Goal: Information Seeking & Learning: Check status

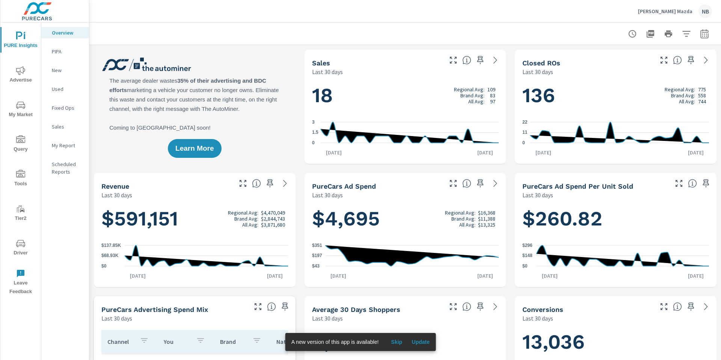
scroll to position [0, 0]
click at [422, 342] on span "Update" at bounding box center [420, 341] width 18 height 7
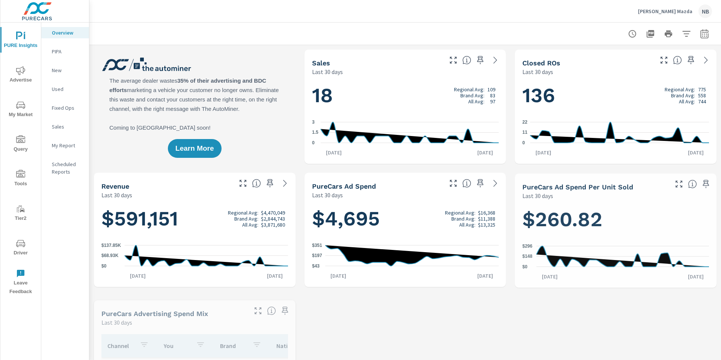
scroll to position [0, 0]
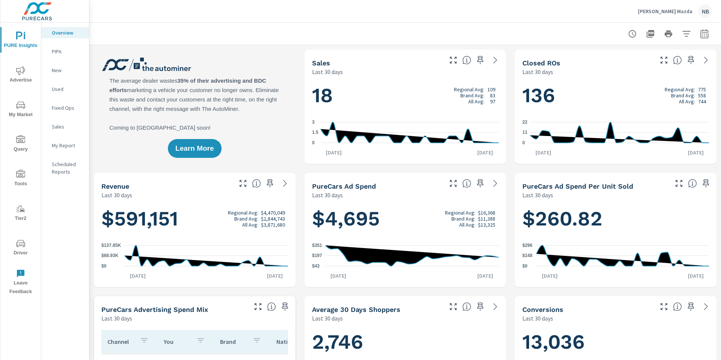
click at [704, 36] on icon "button" at bounding box center [703, 34] width 5 height 3
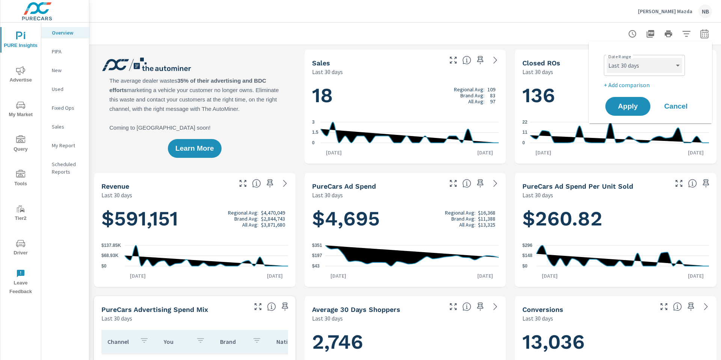
click at [660, 60] on select "Custom [DATE] Last week Last 7 days Last 14 days Last 30 days Last 45 days Last…" at bounding box center [643, 65] width 75 height 15
select select "Month to date"
click at [638, 105] on span "Apply" at bounding box center [627, 106] width 31 height 7
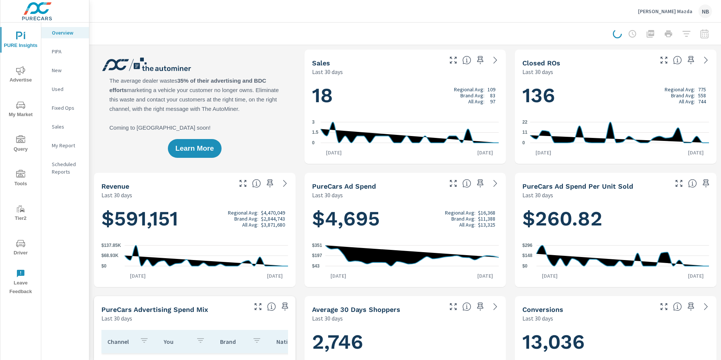
click at [18, 68] on icon "nav menu" at bounding box center [20, 70] width 9 height 9
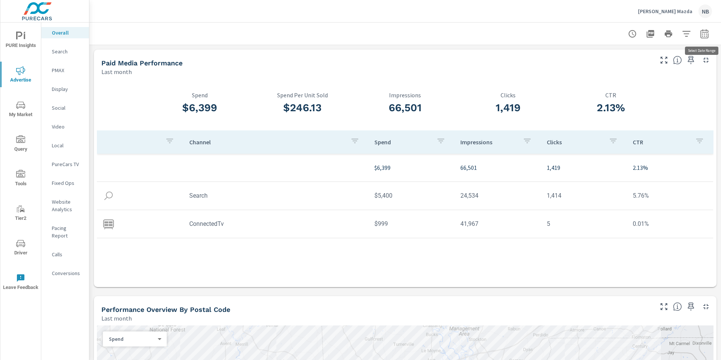
click at [707, 38] on button "button" at bounding box center [704, 33] width 15 height 15
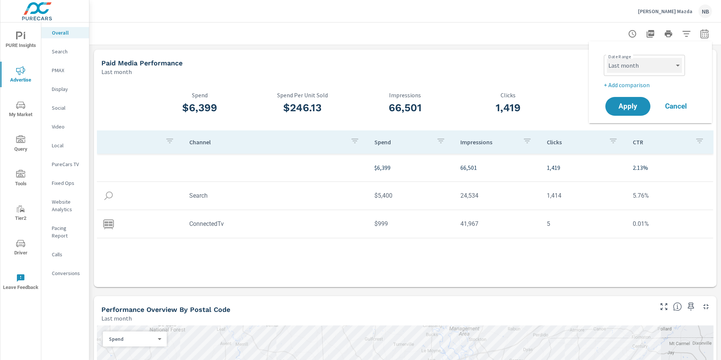
click at [659, 65] on select "Custom [DATE] Last week Last 7 days Last 14 days Last 30 days Last 45 days Last…" at bounding box center [643, 65] width 75 height 15
select select "Month to date"
click at [628, 109] on span "Apply" at bounding box center [627, 106] width 31 height 7
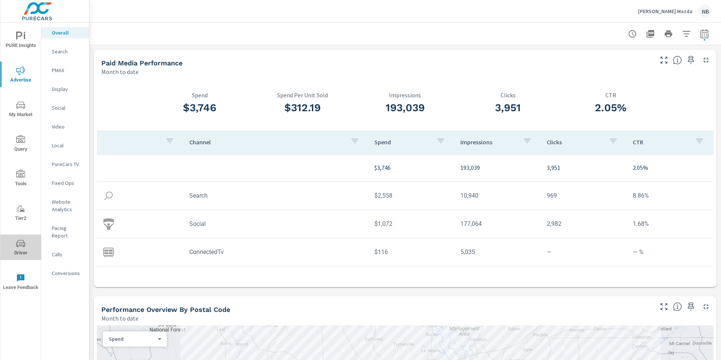
click at [19, 244] on icon "nav menu" at bounding box center [20, 243] width 9 height 9
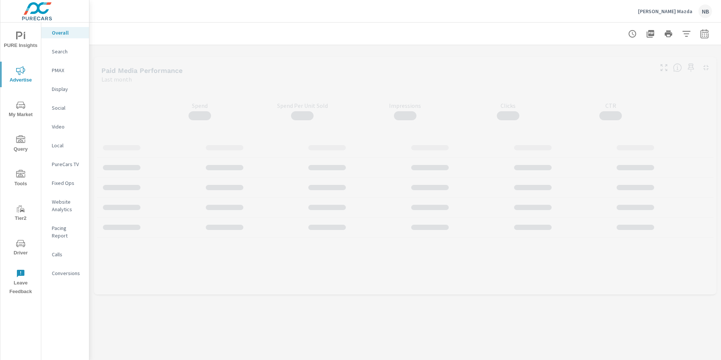
click at [56, 91] on p "Display" at bounding box center [67, 89] width 31 height 8
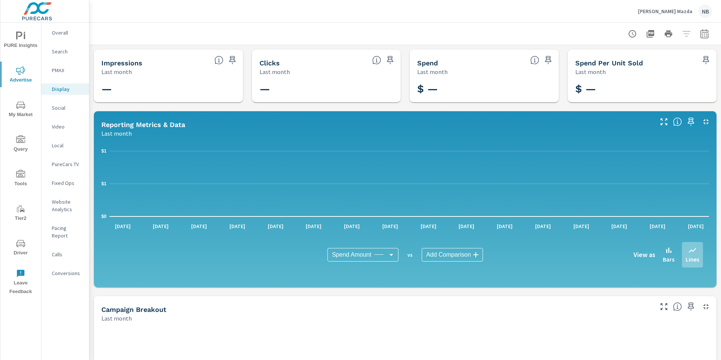
click at [706, 33] on icon "button" at bounding box center [704, 33] width 9 height 9
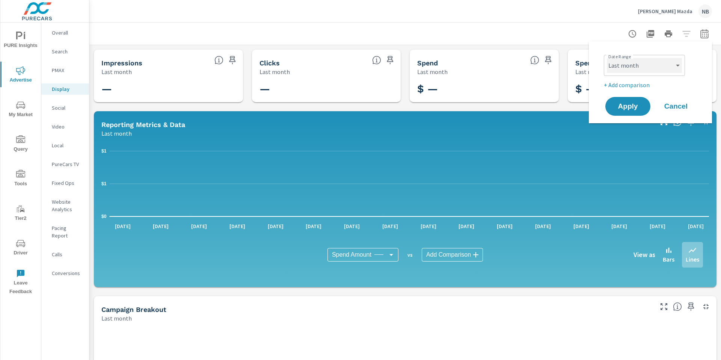
click at [640, 66] on select "Custom [DATE] Last week Last 7 days Last 14 days Last 30 days Last 45 days Last…" at bounding box center [643, 65] width 75 height 15
select select "Month to date"
drag, startPoint x: 631, startPoint y: 101, endPoint x: 636, endPoint y: 100, distance: 5.7
click at [631, 101] on button "Apply" at bounding box center [627, 106] width 47 height 20
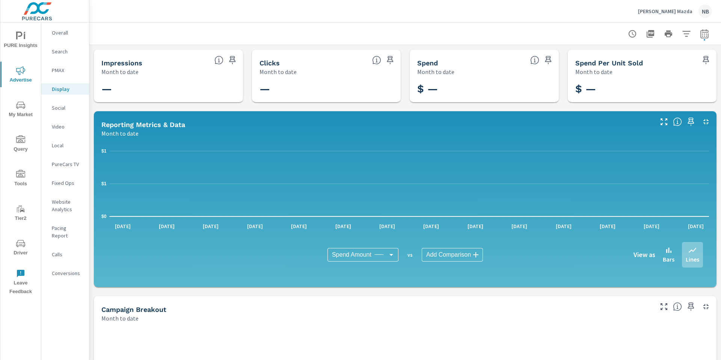
click at [675, 9] on p "Dean McCrary Mazda" at bounding box center [665, 11] width 54 height 7
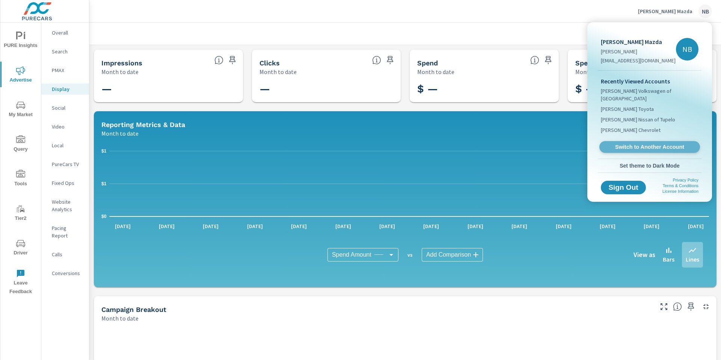
click at [652, 143] on span "Switch to Another Account" at bounding box center [649, 146] width 92 height 7
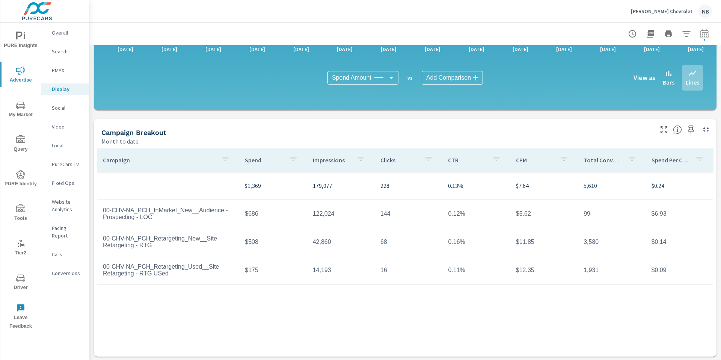
scroll to position [176, 0]
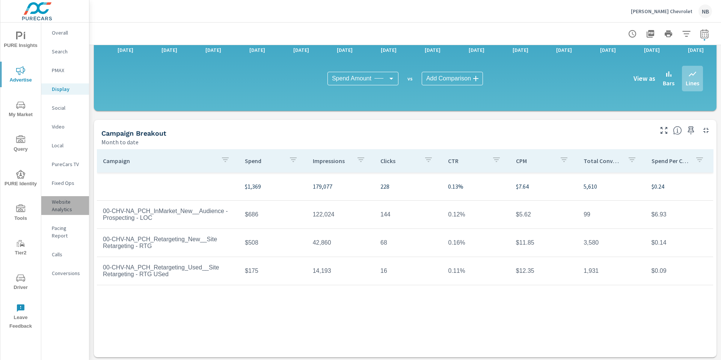
click at [63, 208] on p "Website Analytics" at bounding box center [67, 205] width 31 height 15
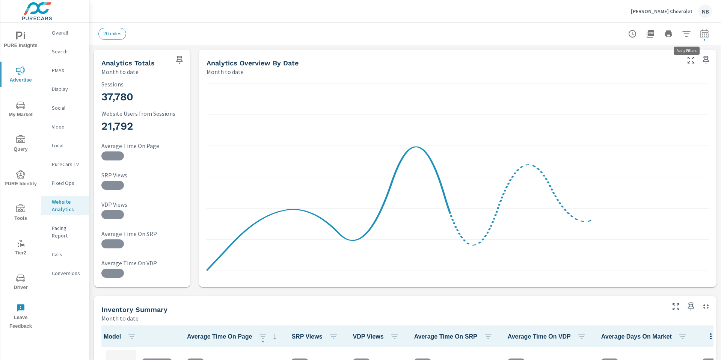
click at [683, 36] on icon "button" at bounding box center [686, 33] width 9 height 9
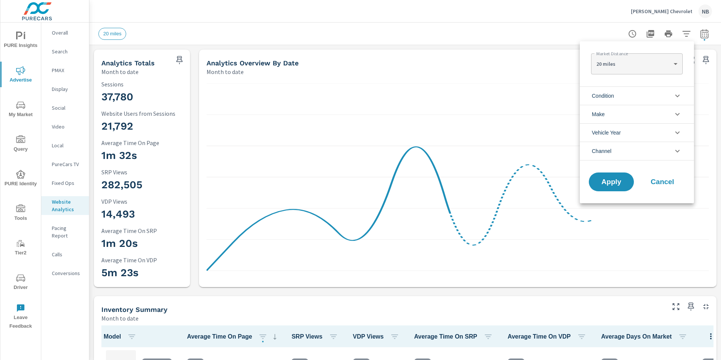
click at [624, 94] on li "Condition" at bounding box center [636, 95] width 114 height 18
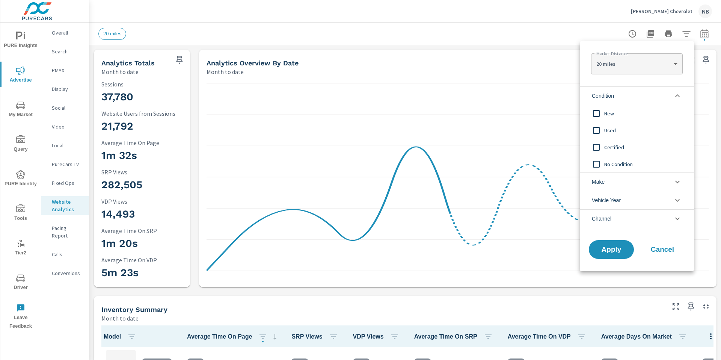
click at [607, 116] on span "New" at bounding box center [645, 113] width 82 height 9
click at [613, 257] on button "Apply" at bounding box center [611, 249] width 47 height 20
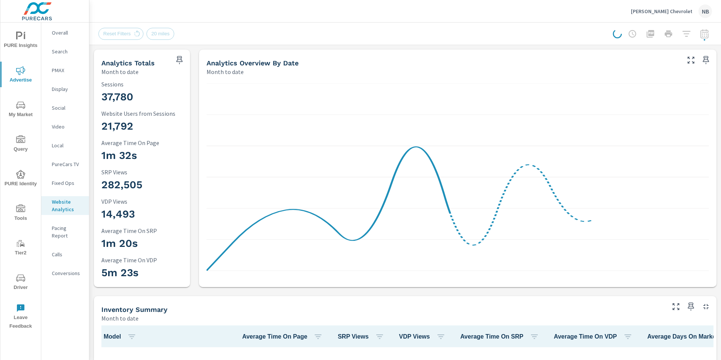
scroll to position [0, 0]
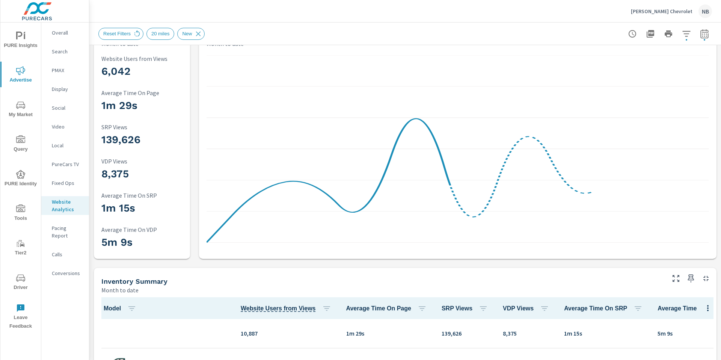
scroll to position [28, 0]
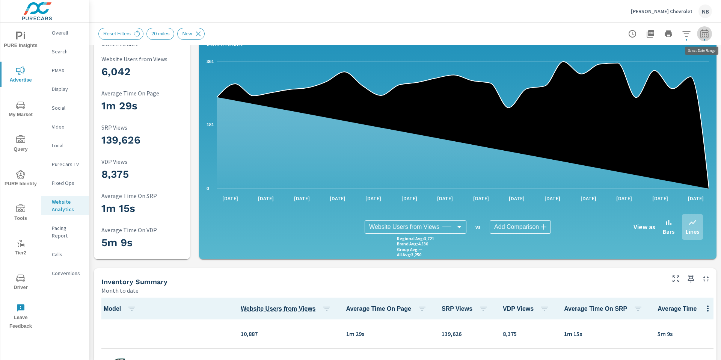
click at [707, 35] on icon "button" at bounding box center [704, 33] width 8 height 9
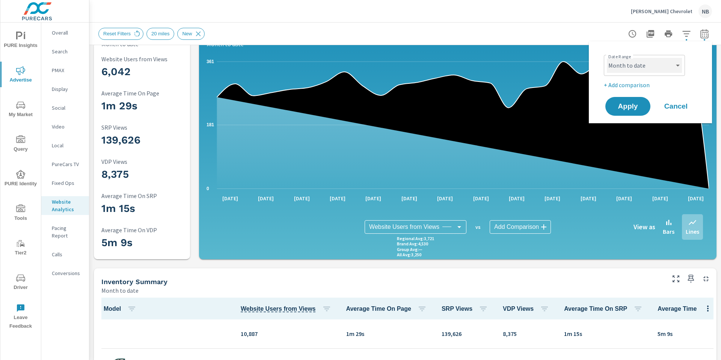
click at [657, 65] on select "Custom [DATE] Last week Last 7 days Last 14 days Last 30 days Last 45 days Last…" at bounding box center [643, 65] width 75 height 15
select select "Last 30 days"
click at [644, 87] on p "+ Add comparison" at bounding box center [651, 84] width 96 height 9
select select "Previous period"
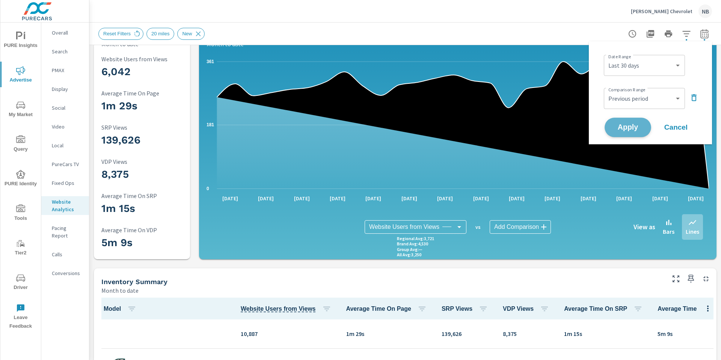
drag, startPoint x: 636, startPoint y: 125, endPoint x: 643, endPoint y: 124, distance: 7.5
click at [635, 125] on span "Apply" at bounding box center [627, 127] width 31 height 7
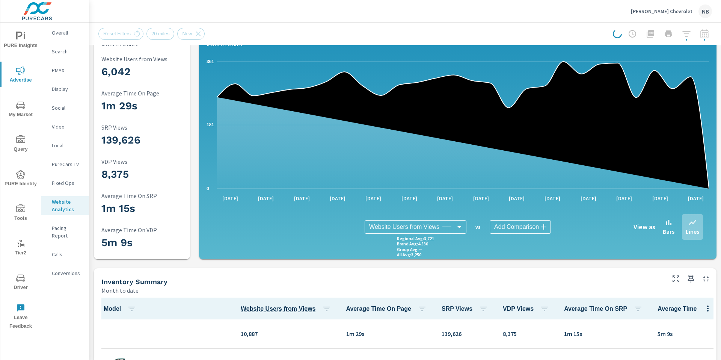
scroll to position [0, 0]
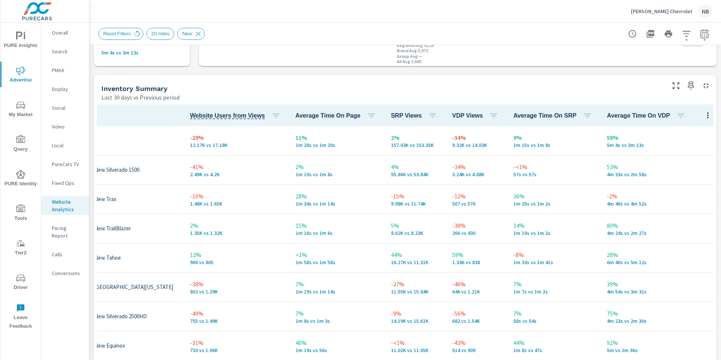
scroll to position [0, 51]
click at [321, 90] on div "Inventory Summary" at bounding box center [382, 88] width 562 height 9
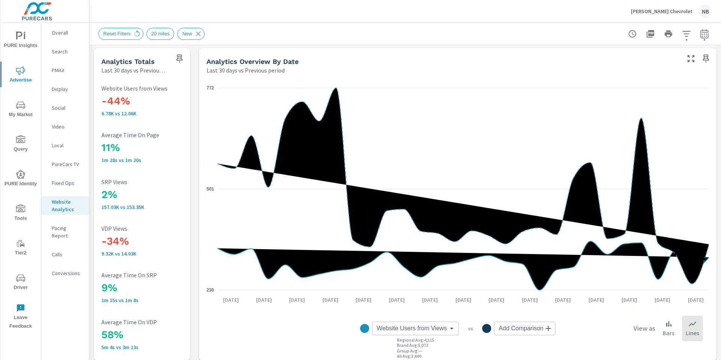
scroll to position [0, 0]
